Goal: Task Accomplishment & Management: Complete application form

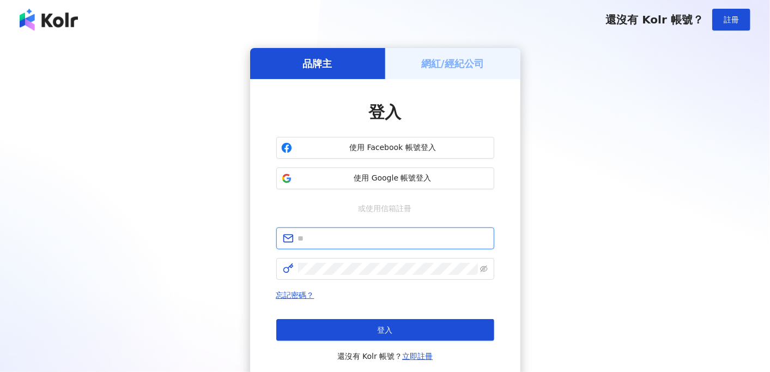
click at [357, 238] on input "text" at bounding box center [393, 238] width 190 height 12
type input "*"
type input "**********"
click at [369, 274] on span at bounding box center [385, 269] width 218 height 22
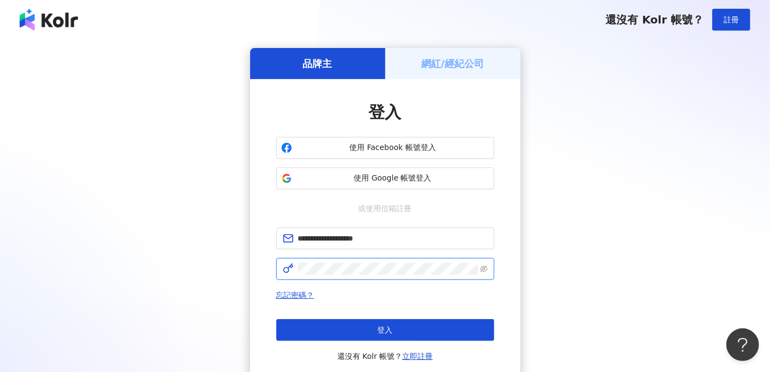
click button "登入" at bounding box center [385, 330] width 218 height 22
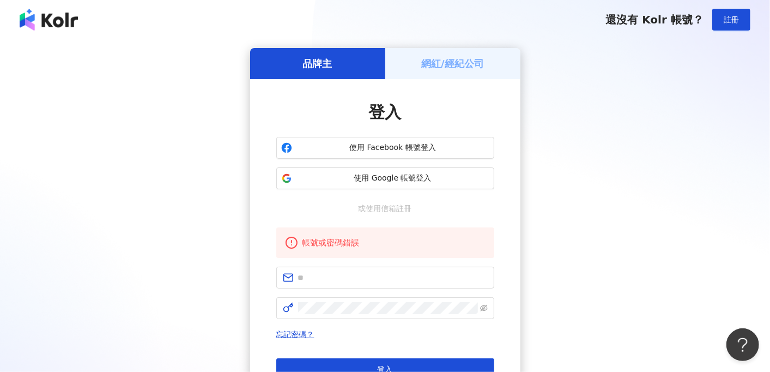
click at [665, 163] on div "品牌主 網紅/經紀公司 登入 使用 Facebook 帳號登入 使用 Google 帳號登入 或使用信箱註冊 帳號或密碼錯誤 忘記密碼？ 登入 還沒有 Kol…" at bounding box center [385, 235] width 744 height 375
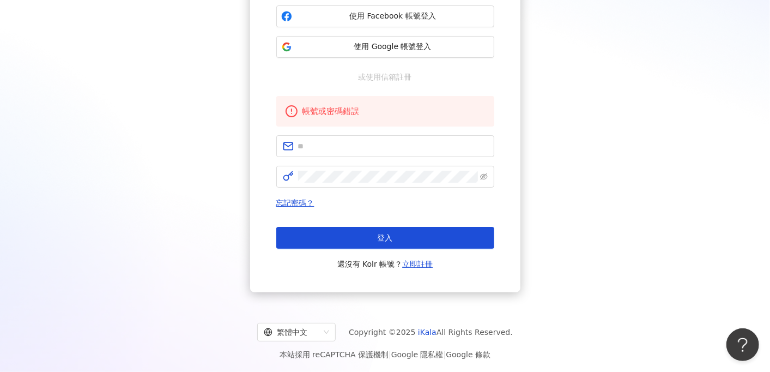
scroll to position [132, 0]
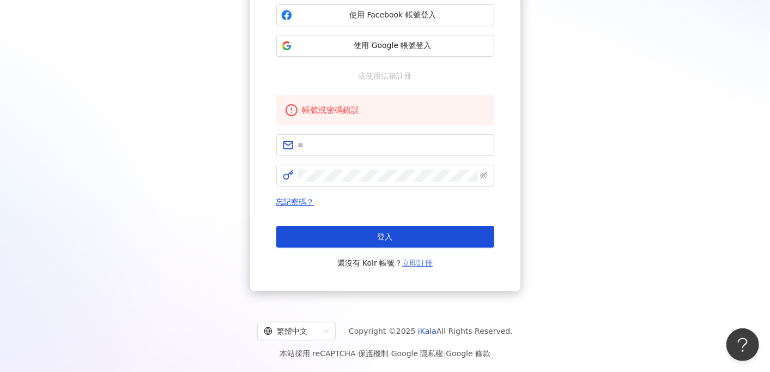
click at [413, 261] on link "立即註冊" at bounding box center [417, 262] width 31 height 9
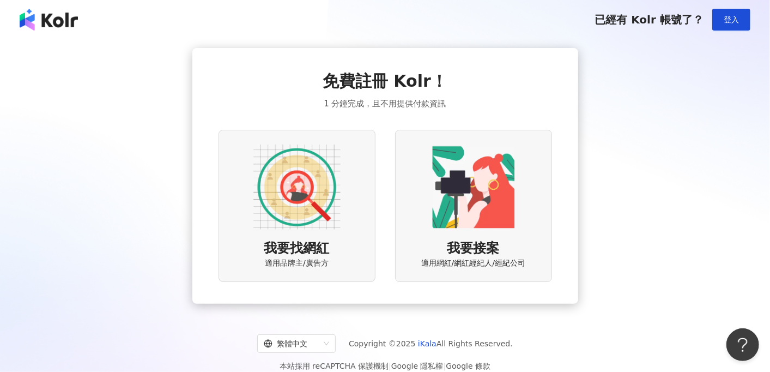
click at [476, 226] on img at bounding box center [473, 186] width 87 height 87
click at [290, 176] on img at bounding box center [296, 186] width 87 height 87
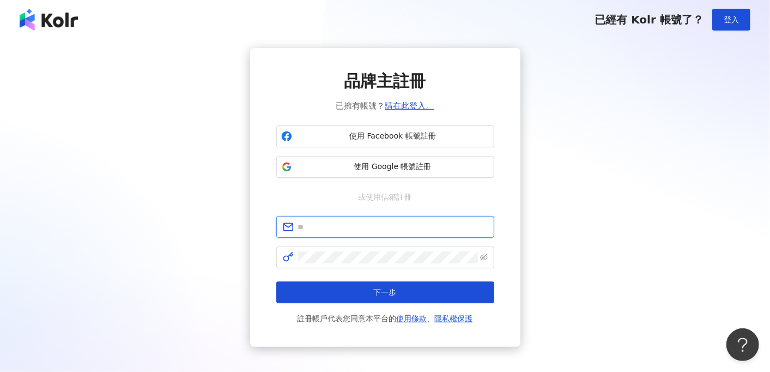
click at [397, 222] on input "text" at bounding box center [393, 227] width 190 height 12
type input "**********"
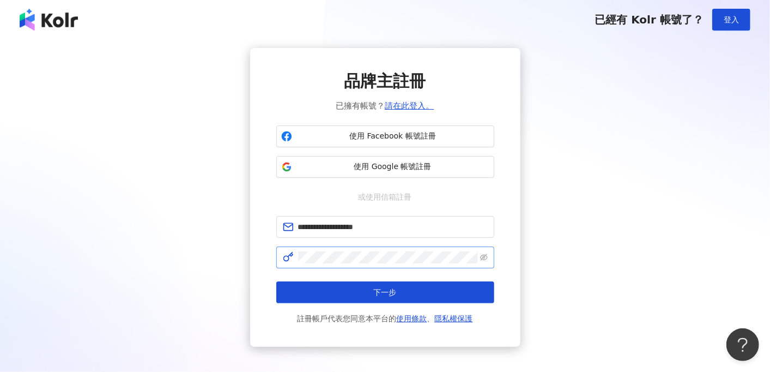
click at [387, 244] on form "**********" at bounding box center [385, 270] width 218 height 109
click at [276, 281] on button "下一步" at bounding box center [385, 292] width 218 height 22
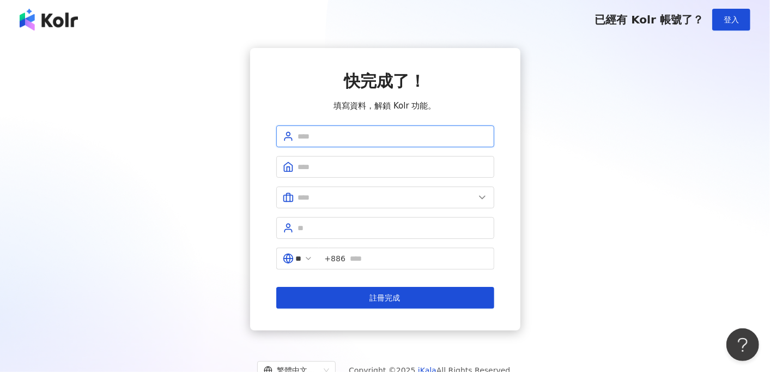
click at [387, 134] on input "text" at bounding box center [393, 136] width 190 height 12
type input "**"
type input "*****"
click at [465, 87] on div "快完成了！ 填寫資料，解鎖 Kolr 功能。" at bounding box center [385, 91] width 218 height 42
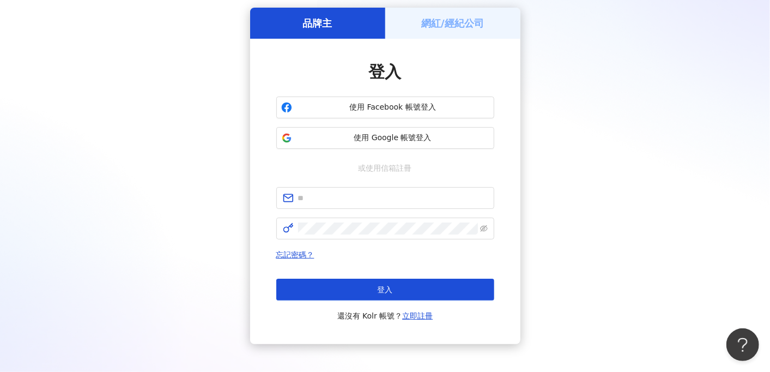
scroll to position [40, 0]
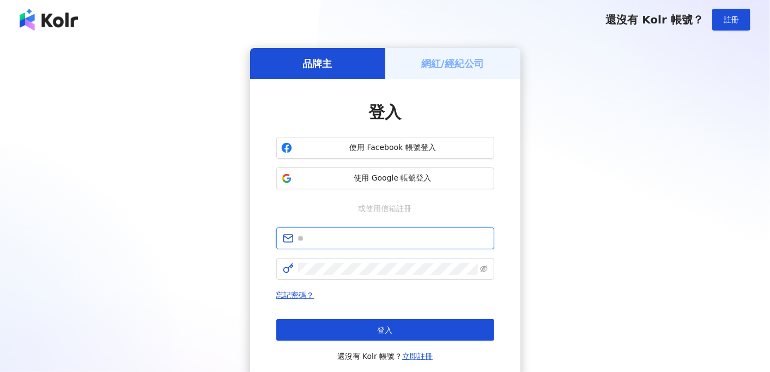
click at [383, 238] on input "text" at bounding box center [393, 238] width 190 height 12
type input "**********"
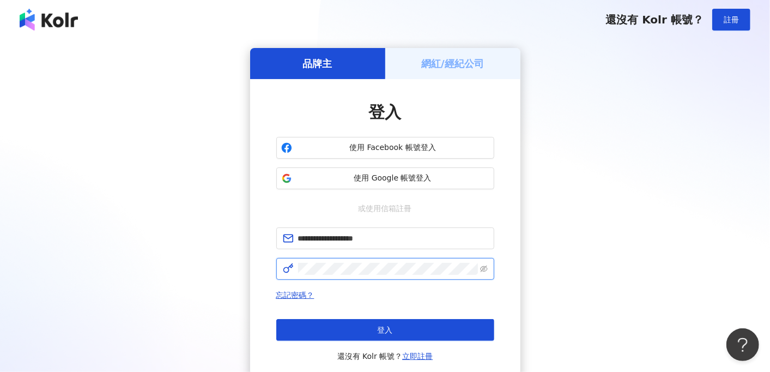
click button "登入" at bounding box center [385, 330] width 218 height 22
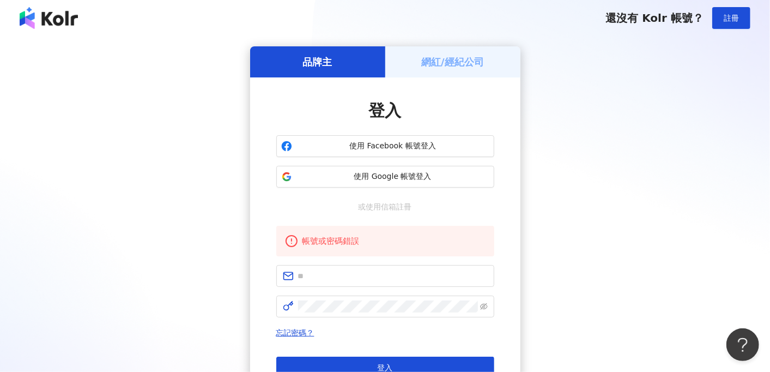
scroll to position [2, 0]
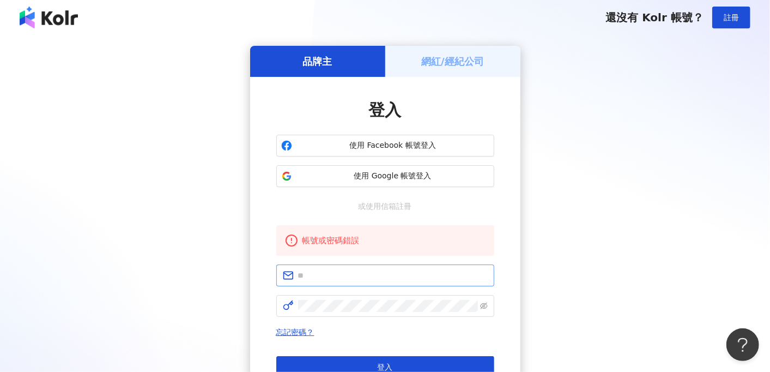
click at [362, 267] on span at bounding box center [385, 275] width 218 height 22
click at [364, 270] on input "text" at bounding box center [393, 275] width 190 height 12
type input "**********"
click at [308, 327] on link "忘記密碼？" at bounding box center [295, 331] width 38 height 9
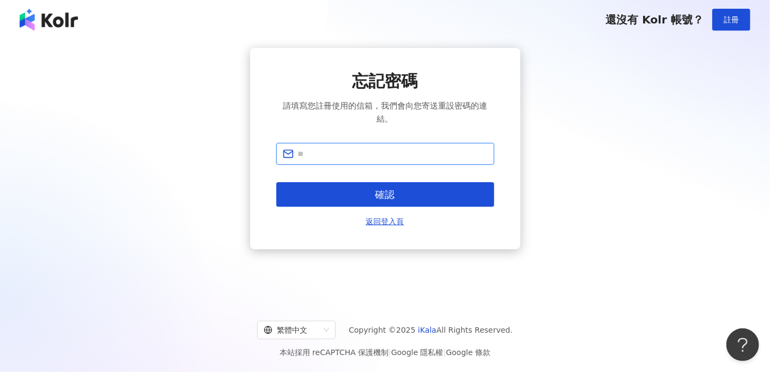
click at [342, 154] on input "text" at bounding box center [393, 154] width 190 height 12
type input "**********"
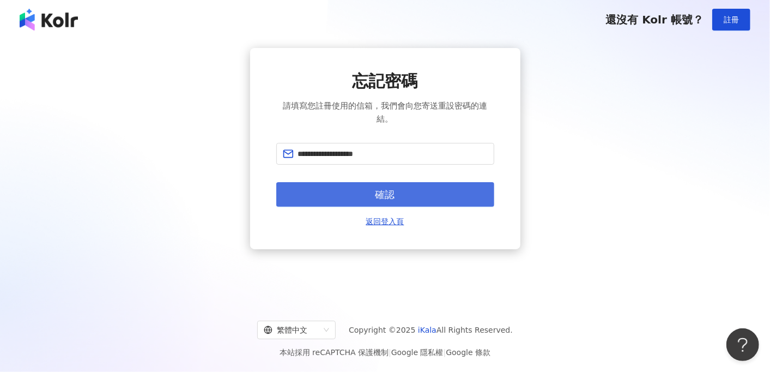
click at [383, 202] on button "確認" at bounding box center [385, 194] width 218 height 25
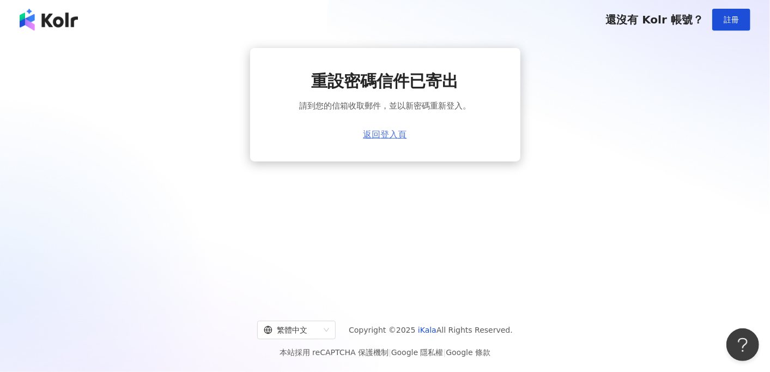
click at [385, 135] on link "返回登入頁" at bounding box center [385, 135] width 44 height 10
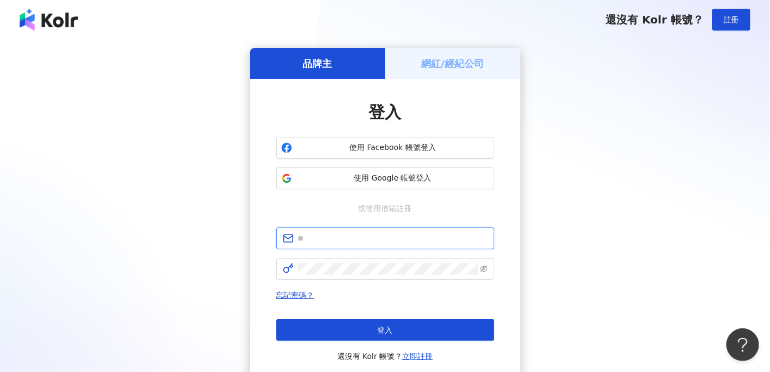
click at [440, 240] on input "text" at bounding box center [393, 238] width 190 height 12
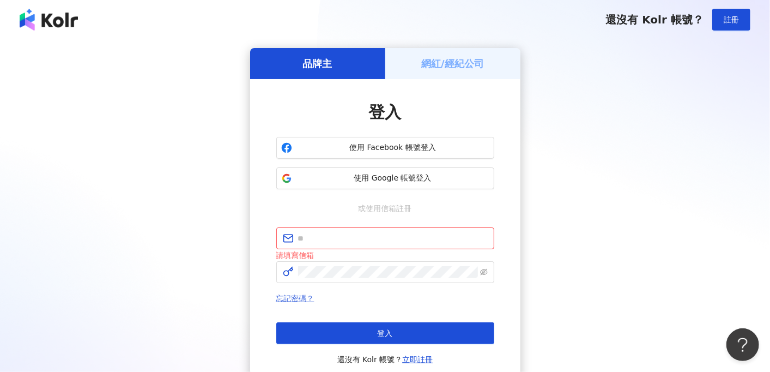
click at [303, 294] on link "忘記密碼？" at bounding box center [295, 298] width 38 height 9
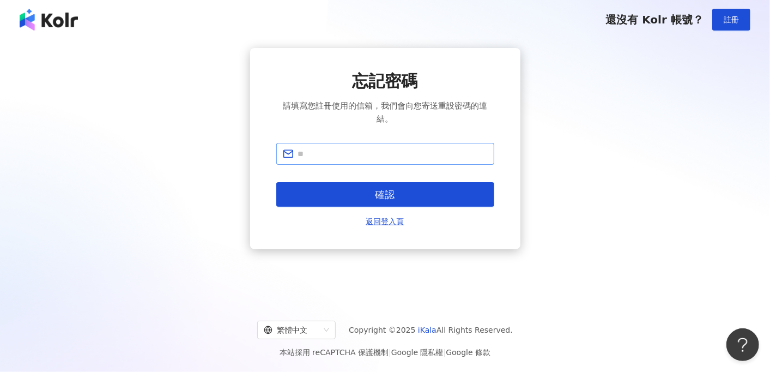
click at [339, 159] on span at bounding box center [385, 154] width 218 height 22
click at [340, 156] on input "text" at bounding box center [393, 154] width 190 height 12
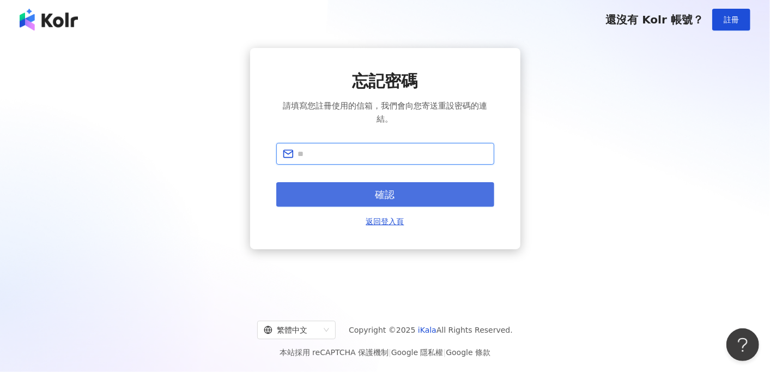
type input "**********"
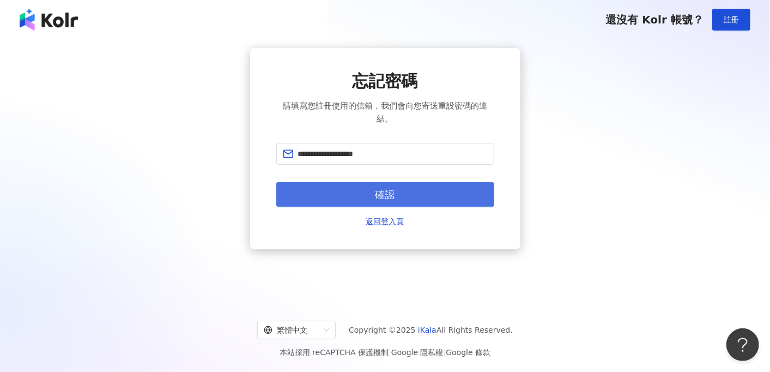
click at [413, 194] on button "確認" at bounding box center [385, 194] width 218 height 25
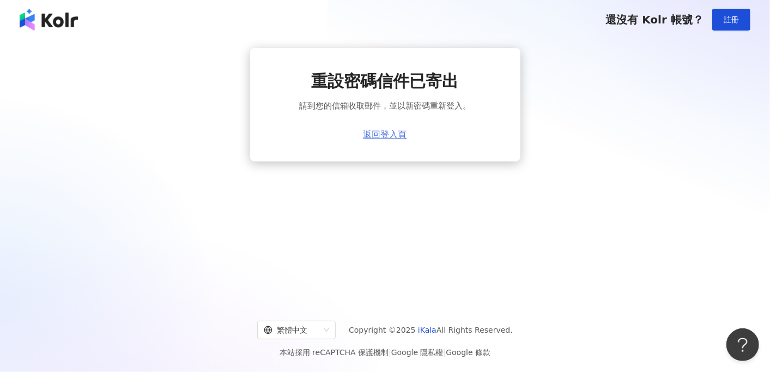
click at [399, 139] on link "返回登入頁" at bounding box center [385, 135] width 44 height 10
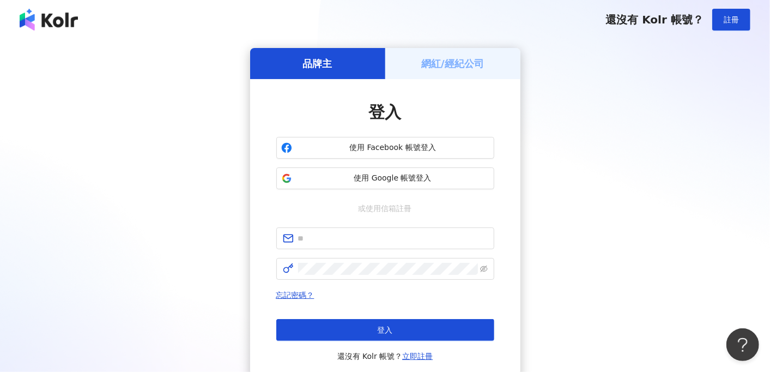
drag, startPoint x: 414, startPoint y: 250, endPoint x: 414, endPoint y: 234, distance: 15.8
click at [414, 250] on form at bounding box center [385, 253] width 218 height 52
click at [414, 234] on input "text" at bounding box center [393, 238] width 190 height 12
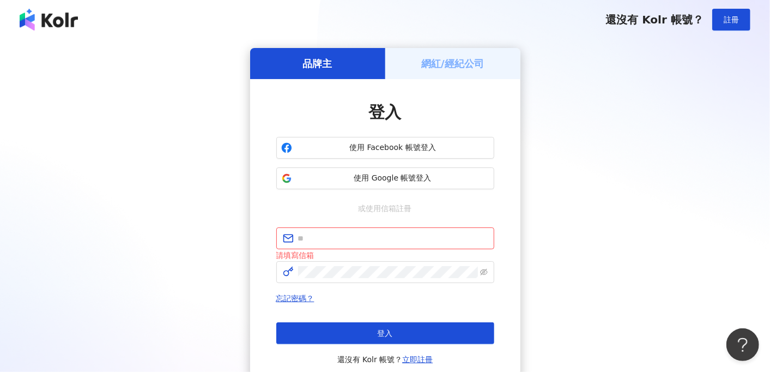
click at [679, 162] on div "品牌主 網紅/經紀公司 登入 使用 Facebook 帳號登入 使用 Google 帳號登入 或使用信箱註冊 請填寫信箱 忘記密碼？ 登入 還沒有 Kolr …" at bounding box center [385, 217] width 744 height 339
click at [435, 171] on button "使用 Google 帳號登入" at bounding box center [385, 178] width 218 height 22
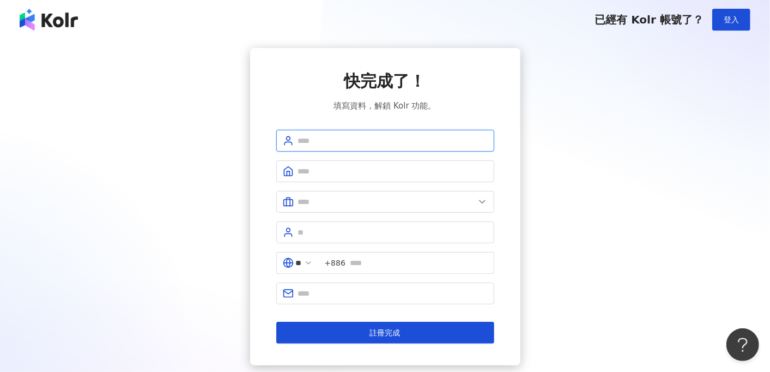
click at [385, 136] on input "text" at bounding box center [393, 141] width 190 height 12
type input "*"
type input "*****"
type input "****"
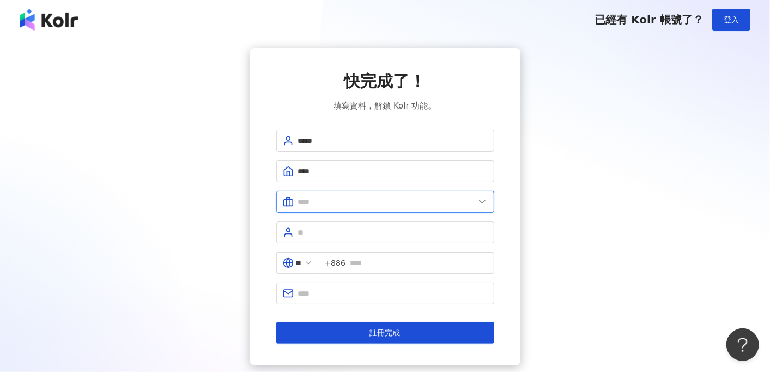
click at [428, 204] on input "text" at bounding box center [386, 202] width 176 height 12
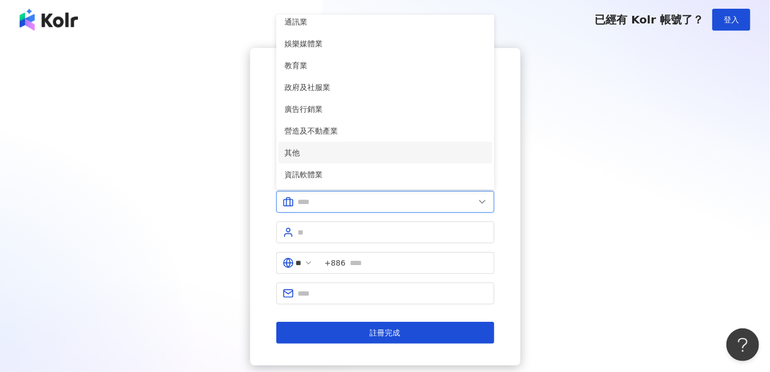
scroll to position [222, 0]
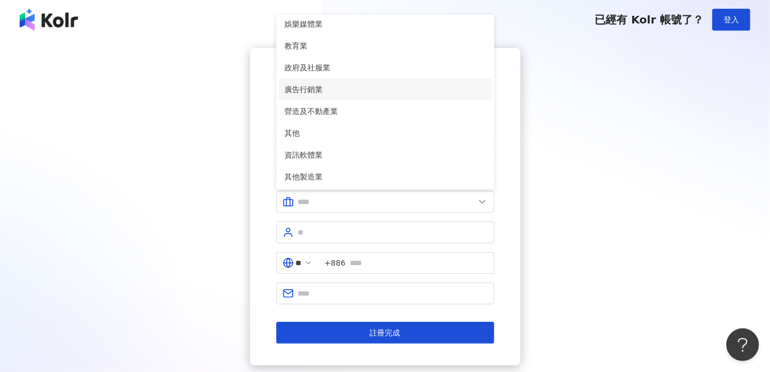
click at [358, 89] on span "廣告行銷業" at bounding box center [385, 89] width 200 height 12
type input "*****"
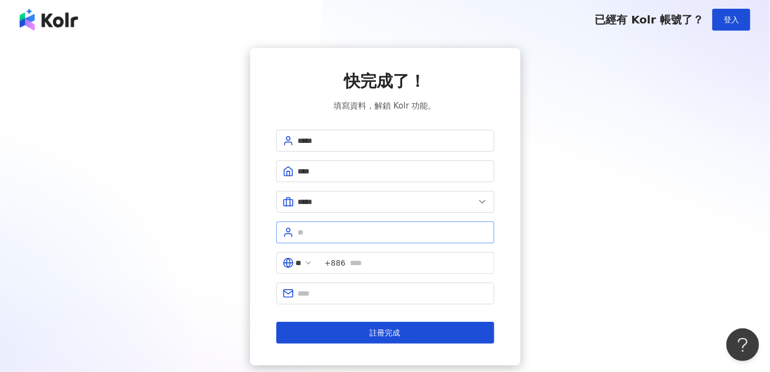
click at [352, 223] on span at bounding box center [385, 232] width 218 height 22
click at [355, 231] on input "text" at bounding box center [393, 232] width 190 height 12
type input "**"
click at [361, 259] on input "text" at bounding box center [419, 263] width 138 height 12
type input "**********"
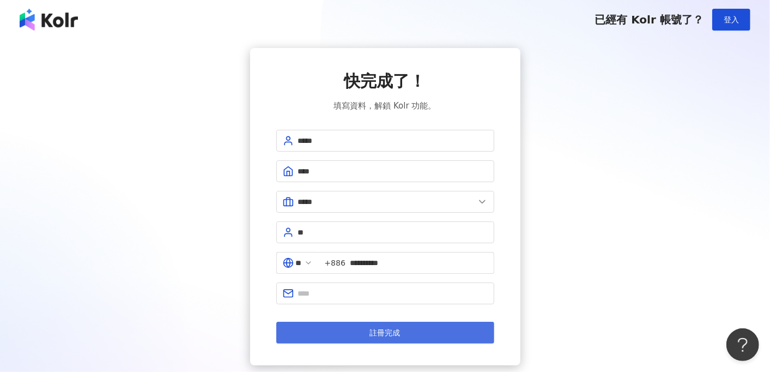
click at [351, 332] on button "註冊完成" at bounding box center [385, 332] width 218 height 22
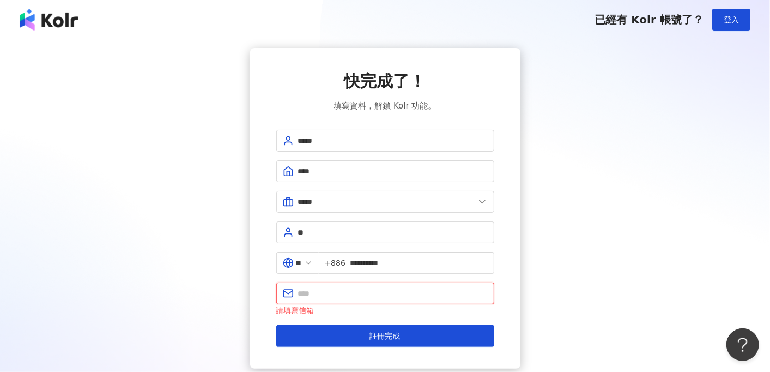
click at [349, 290] on input "text" at bounding box center [393, 293] width 190 height 12
type input "**********"
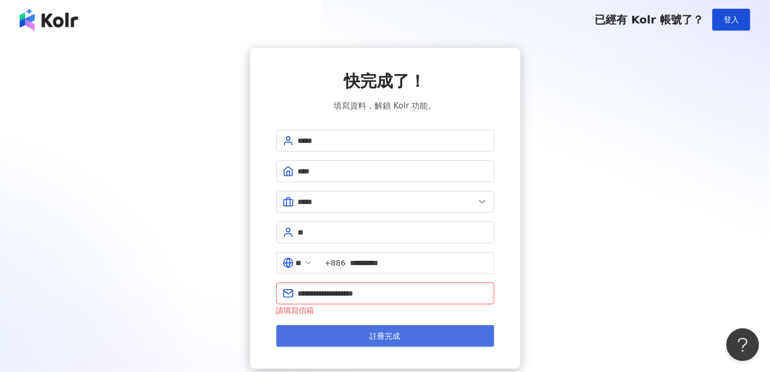
click at [426, 337] on button "註冊完成" at bounding box center [385, 336] width 218 height 22
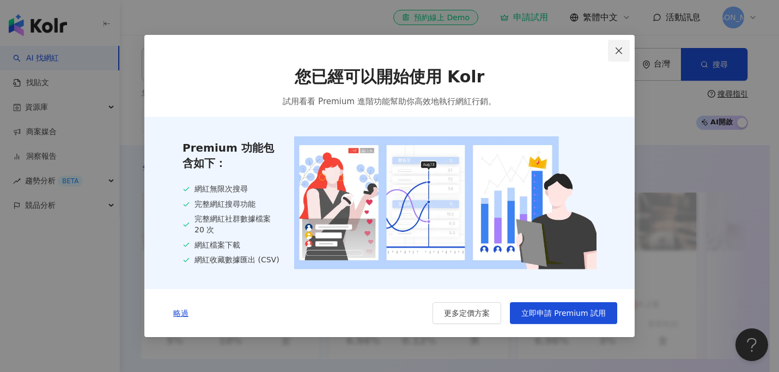
click at [615, 47] on icon "close" at bounding box center [618, 50] width 9 height 9
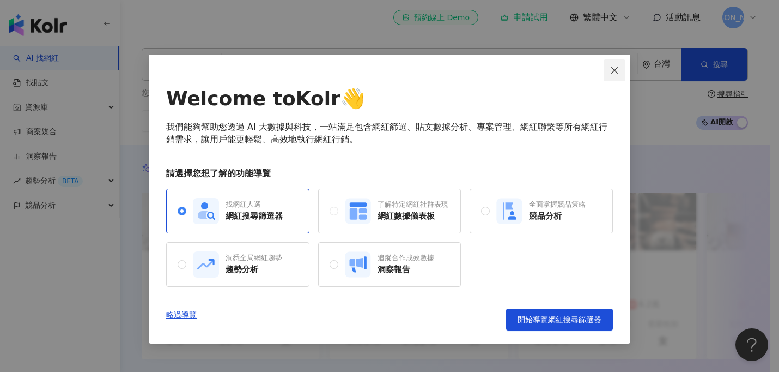
click at [613, 75] on button "Close" at bounding box center [615, 70] width 22 height 22
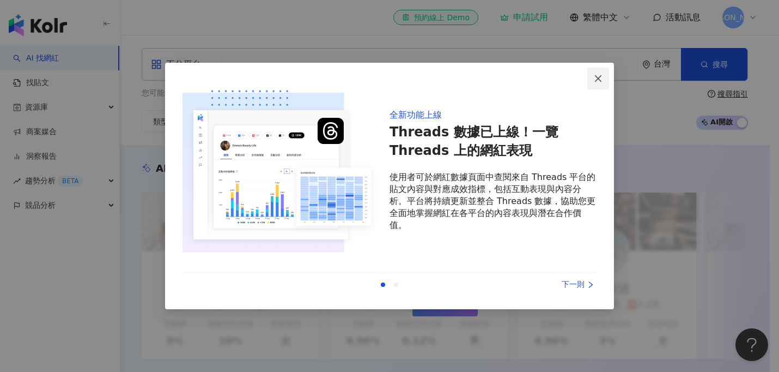
click at [596, 83] on button "Close" at bounding box center [598, 79] width 22 height 22
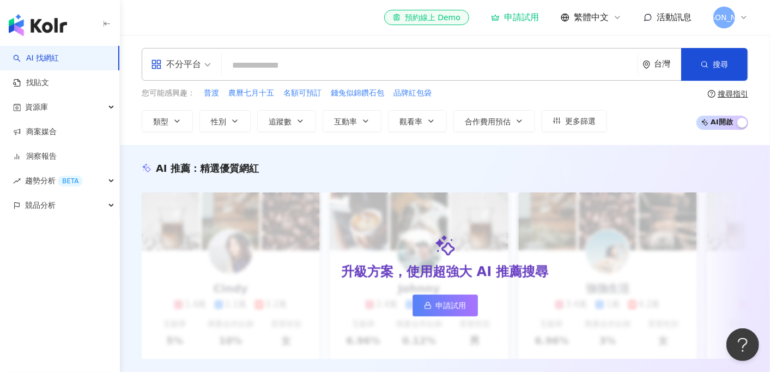
click at [749, 19] on div "el-icon-cs 預約線上 Demo 申請試用 繁體中文 活動訊息 [PERSON_NAME]" at bounding box center [445, 17] width 650 height 35
click at [747, 19] on icon at bounding box center [743, 17] width 9 height 9
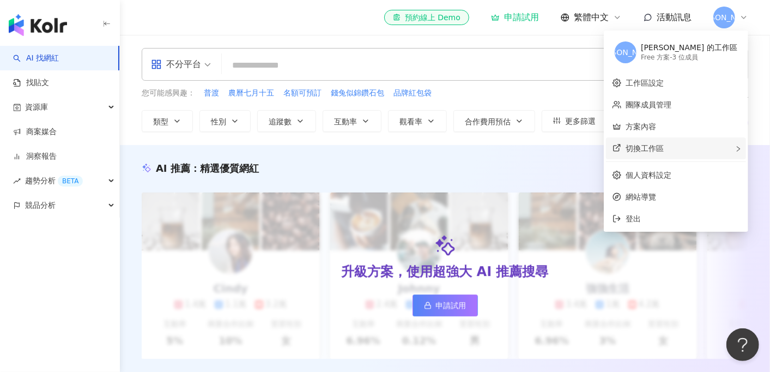
click at [719, 148] on div "切換工作區" at bounding box center [676, 148] width 140 height 22
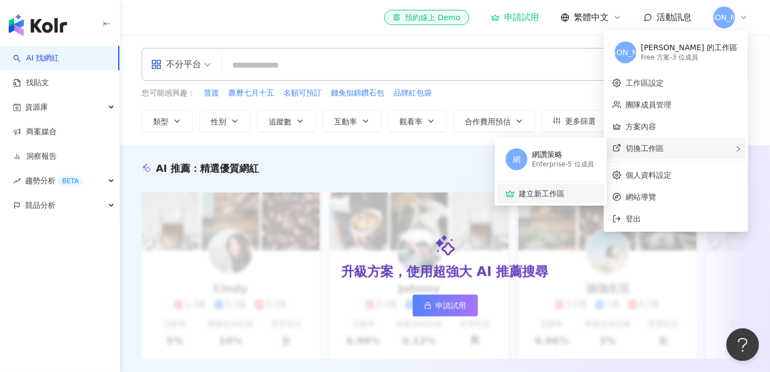
click at [605, 186] on li "建立新工作區" at bounding box center [551, 194] width 108 height 20
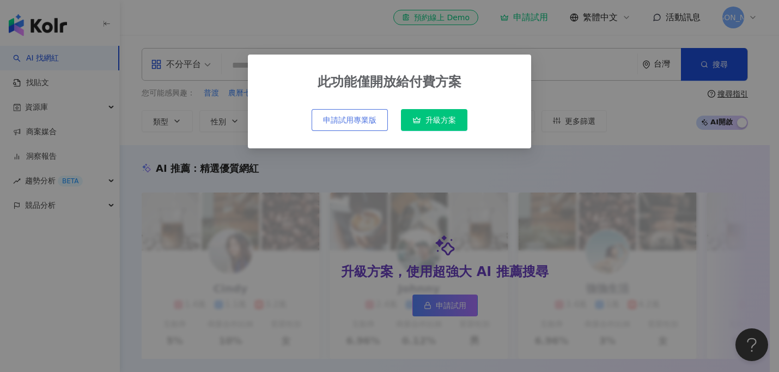
click at [345, 123] on span "申請試用專業版" at bounding box center [349, 119] width 53 height 9
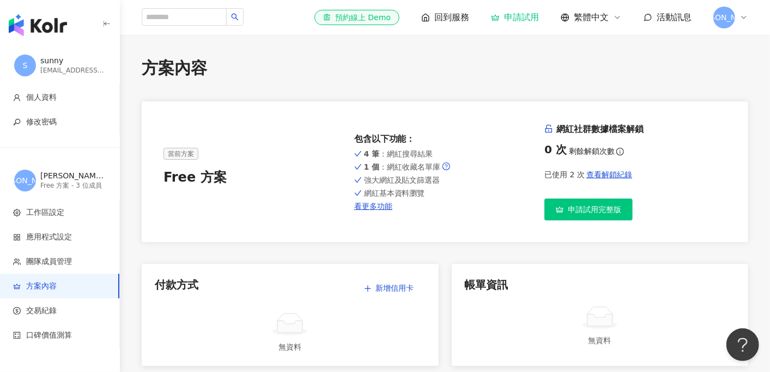
click at [704, 62] on div "方案內容" at bounding box center [445, 68] width 606 height 23
click at [732, 23] on span "[PERSON_NAME]" at bounding box center [724, 18] width 22 height 22
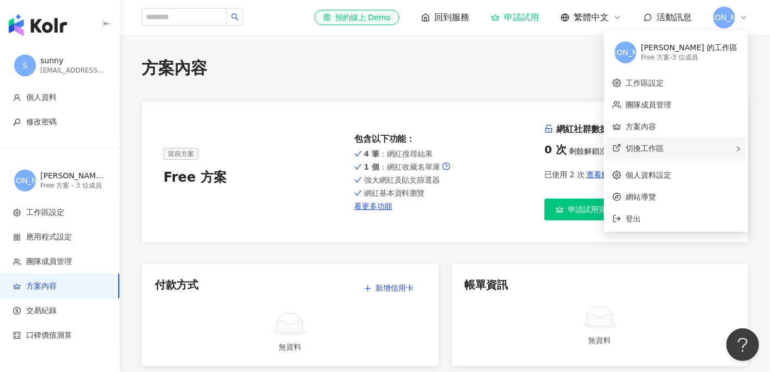
click at [663, 152] on span "切換工作區" at bounding box center [644, 148] width 38 height 9
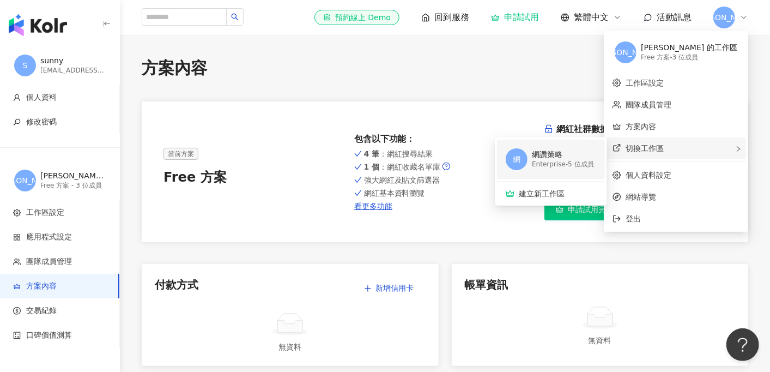
click at [593, 156] on div "網讚策略" at bounding box center [563, 154] width 62 height 11
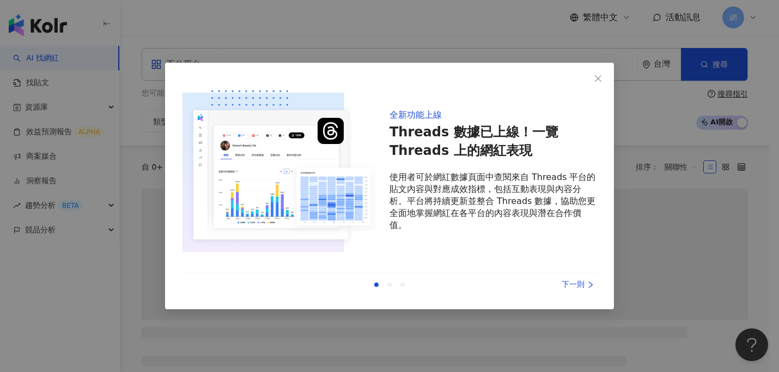
click at [589, 281] on icon "right" at bounding box center [591, 285] width 8 height 8
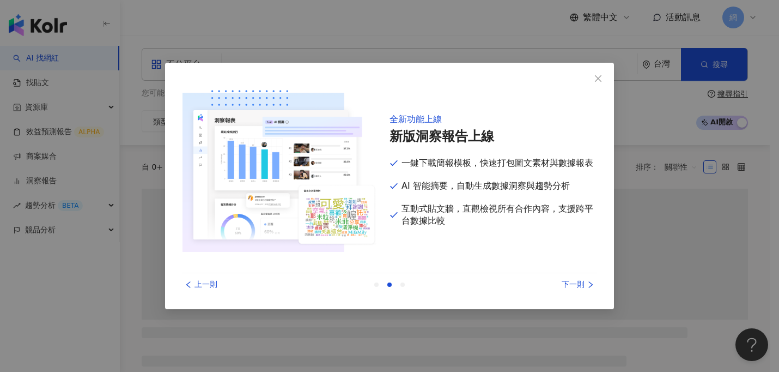
click at [582, 283] on div "下一則" at bounding box center [556, 284] width 82 height 12
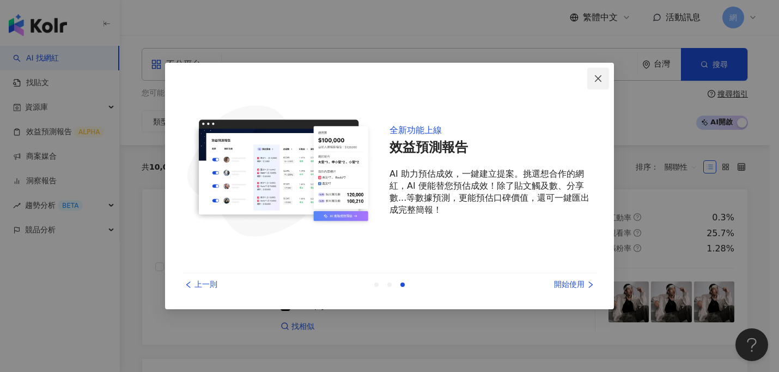
click at [601, 82] on icon "close" at bounding box center [598, 78] width 9 height 9
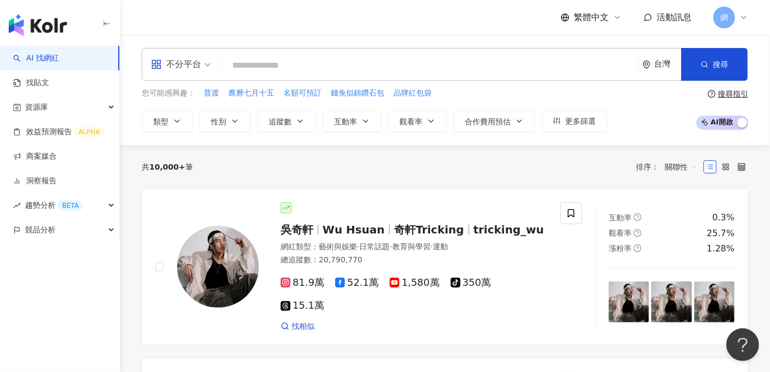
click at [738, 14] on div "網" at bounding box center [730, 18] width 35 height 22
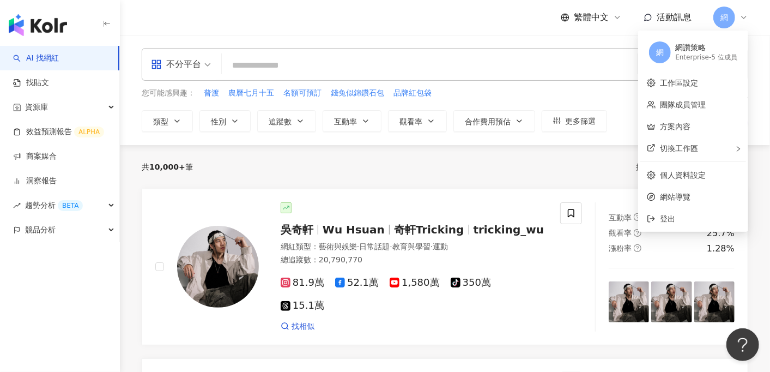
click at [510, 173] on div "共 10,000+ 筆 排序： 關聯性" at bounding box center [445, 166] width 606 height 17
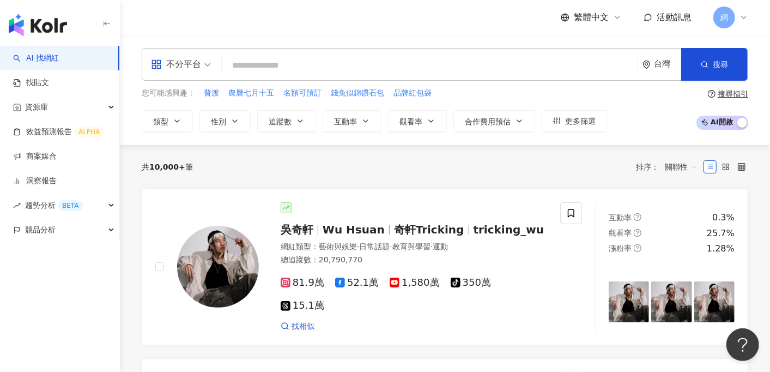
click at [746, 20] on icon at bounding box center [743, 17] width 9 height 9
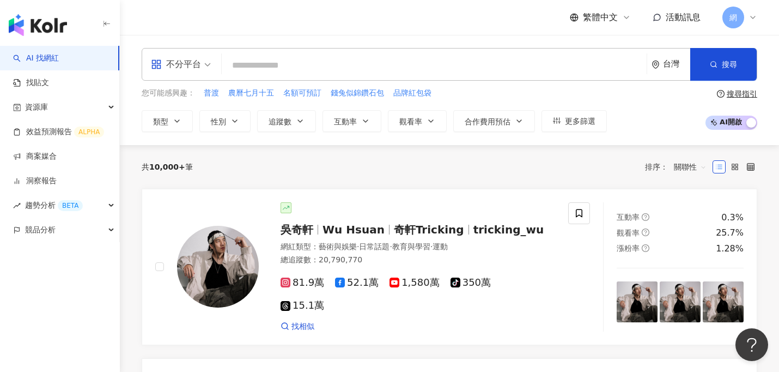
click at [459, 40] on div "不分平台 台灣 搜尋 您可能感興趣： 普渡 農曆七月十五 名額可預訂 錢兔似錦鑽石包 品牌紅包袋 類型 性別 追蹤數 互動率 觀看率 合作費用預估 更多篩選 …" at bounding box center [449, 90] width 659 height 110
